Goal: Entertainment & Leisure: Browse casually

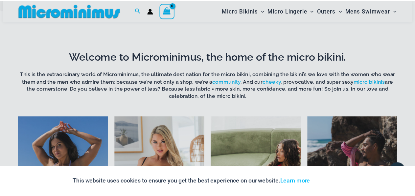
scroll to position [380, 0]
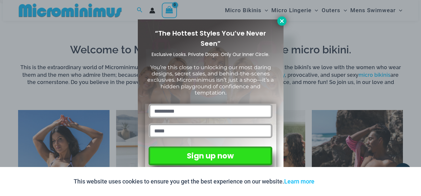
click at [282, 20] on icon at bounding box center [282, 21] width 4 height 4
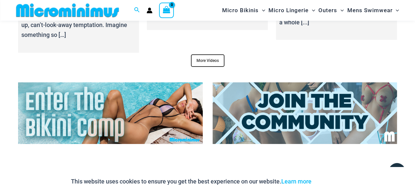
scroll to position [2452, 0]
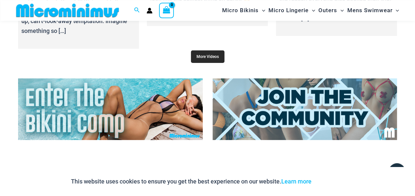
click at [208, 50] on link "More Videos" at bounding box center [208, 56] width 34 height 12
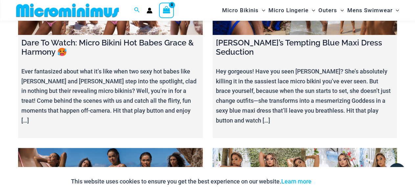
scroll to position [1503, 0]
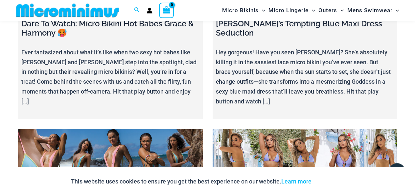
click at [132, 129] on link at bounding box center [110, 161] width 185 height 65
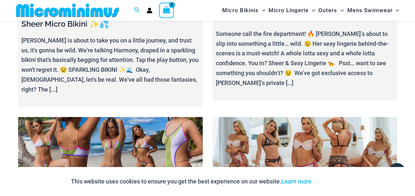
scroll to position [156, 0]
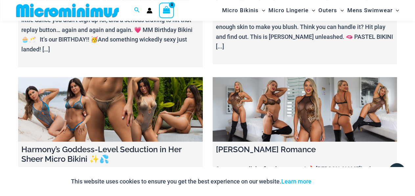
click at [339, 83] on link at bounding box center [305, 109] width 185 height 65
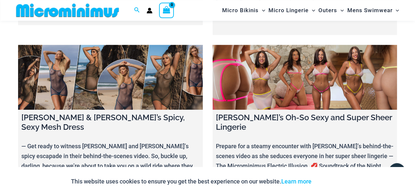
scroll to position [2984, 0]
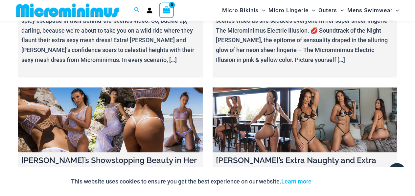
click at [119, 87] on link at bounding box center [110, 119] width 185 height 65
click at [300, 87] on link at bounding box center [305, 119] width 185 height 65
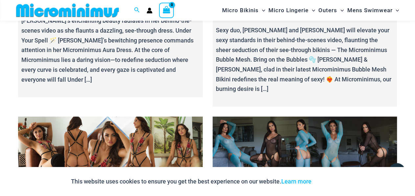
scroll to position [3523, 0]
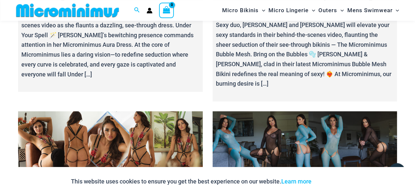
click at [279, 111] on link at bounding box center [305, 143] width 185 height 65
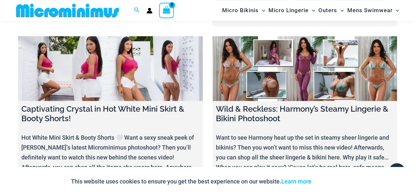
scroll to position [5665, 0]
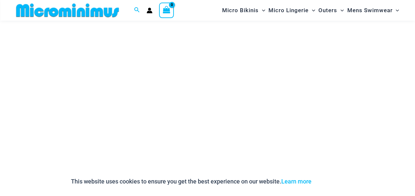
scroll to position [68, 0]
click at [334, 180] on button "Accept" at bounding box center [331, 181] width 28 height 16
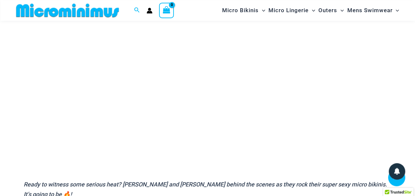
scroll to position [137, 0]
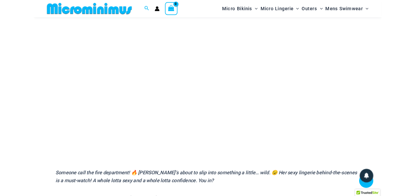
scroll to position [116, 0]
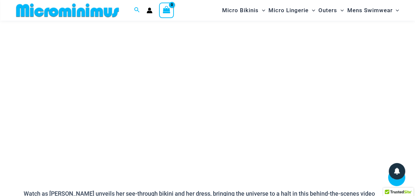
scroll to position [129, 0]
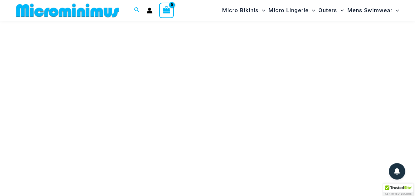
scroll to position [96, 0]
drag, startPoint x: 419, startPoint y: 191, endPoint x: 392, endPoint y: 169, distance: 34.3
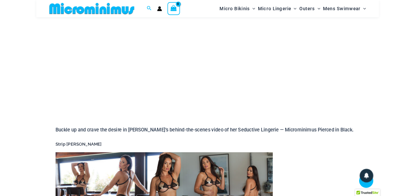
scroll to position [145, 0]
